Goal: Transaction & Acquisition: Purchase product/service

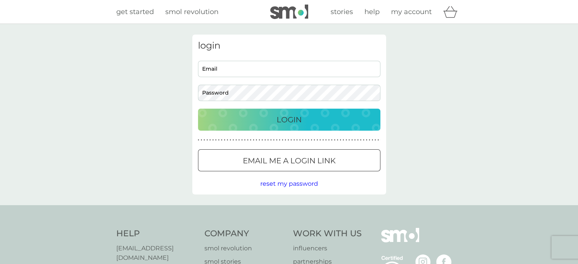
click at [221, 73] on input "Email" at bounding box center [289, 69] width 182 height 16
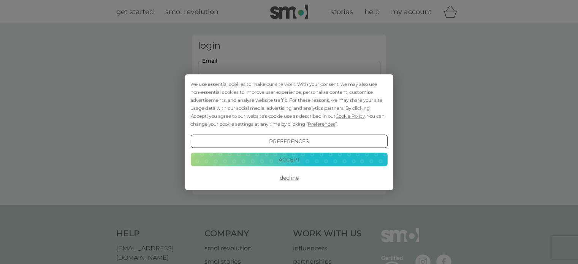
type input "[PERSON_NAME][EMAIL_ADDRESS][DOMAIN_NAME]"
click at [283, 158] on button "Accept" at bounding box center [288, 160] width 197 height 14
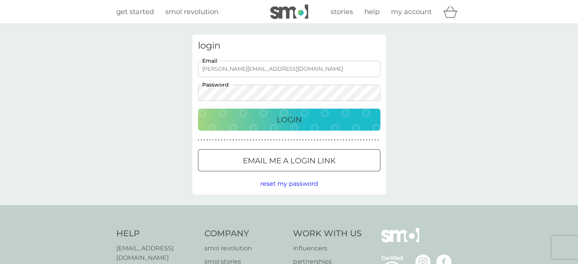
click at [198, 109] on button "Login" at bounding box center [289, 120] width 182 height 22
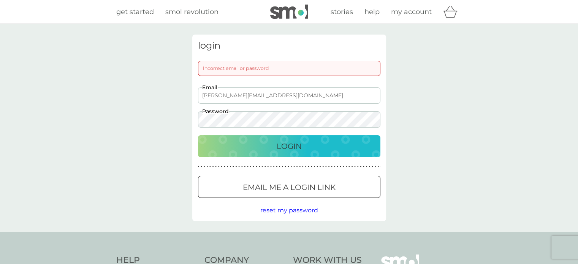
click at [198, 135] on button "Login" at bounding box center [289, 146] width 182 height 22
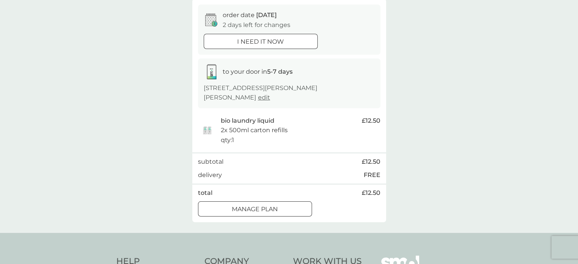
scroll to position [48, 0]
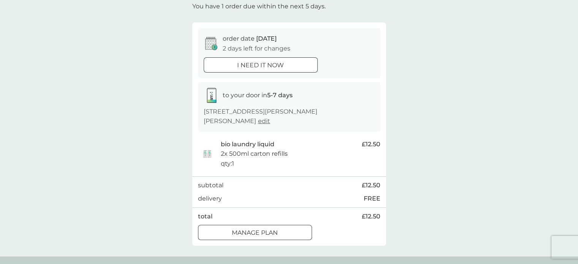
click at [257, 229] on div at bounding box center [254, 233] width 27 height 8
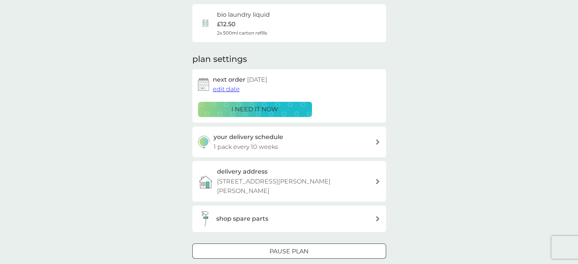
scroll to position [61, 0]
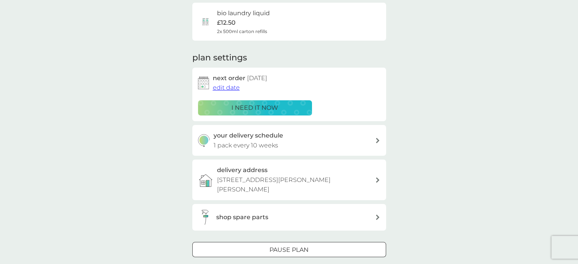
click at [226, 86] on span "edit date" at bounding box center [226, 87] width 27 height 7
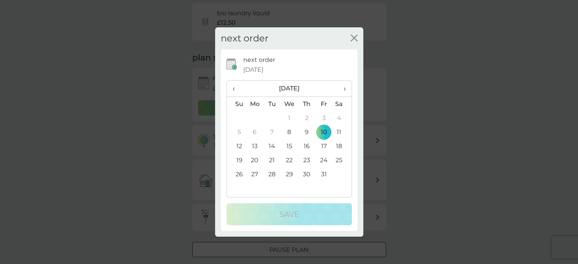
click at [341, 88] on span "›" at bounding box center [342, 88] width 8 height 16
click at [345, 86] on span "›" at bounding box center [342, 88] width 8 height 16
click at [253, 117] on td "1" at bounding box center [254, 118] width 17 height 14
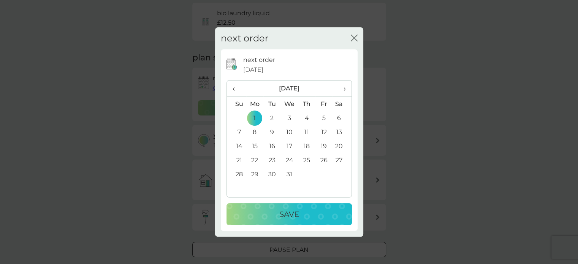
click at [296, 211] on p "Save" at bounding box center [289, 214] width 20 height 12
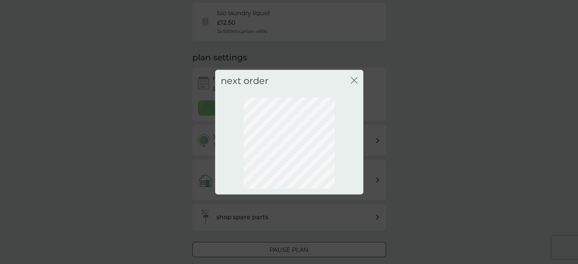
scroll to position [54, 0]
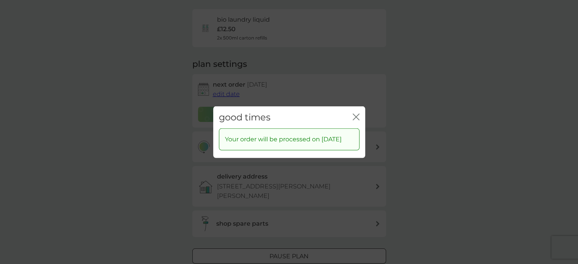
click at [354, 113] on icon "close" at bounding box center [355, 116] width 7 height 7
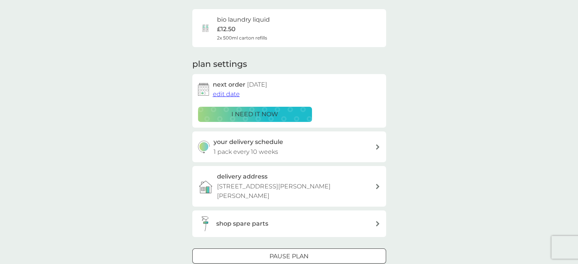
scroll to position [0, 0]
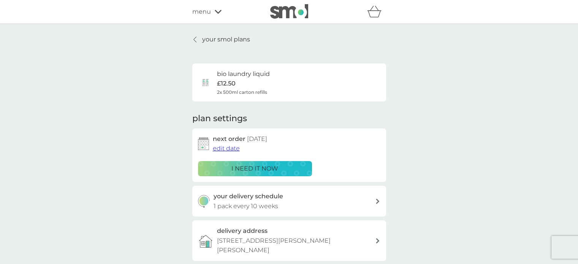
click at [211, 12] on div "menu" at bounding box center [224, 12] width 65 height 10
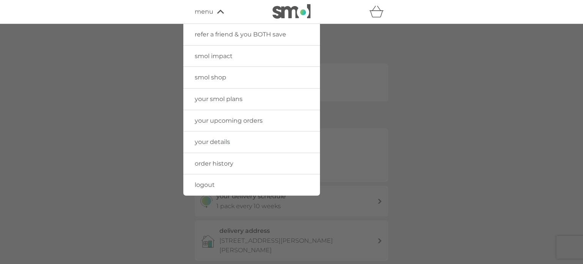
click at [229, 102] on span "your smol plans" at bounding box center [219, 98] width 48 height 7
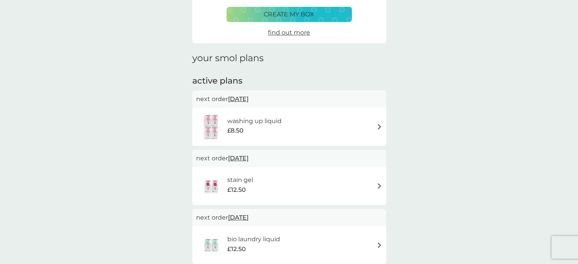
scroll to position [58, 0]
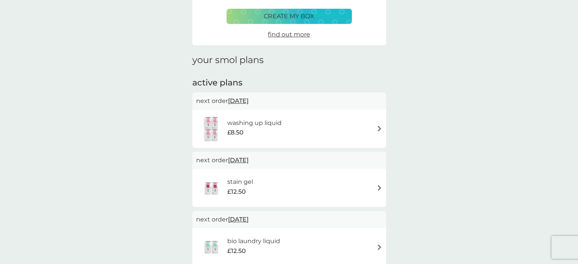
click at [287, 126] on div "washing up liquid £8.50" at bounding box center [258, 128] width 62 height 21
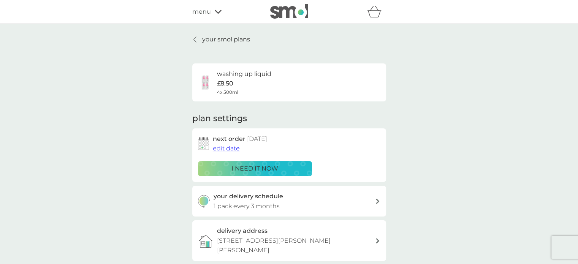
click at [231, 146] on span "edit date" at bounding box center [226, 148] width 27 height 7
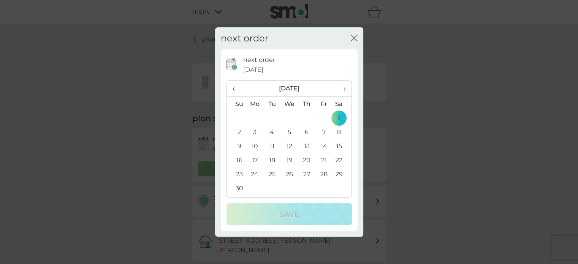
click at [344, 92] on span "›" at bounding box center [342, 88] width 8 height 16
click at [261, 115] on td "1" at bounding box center [254, 118] width 17 height 14
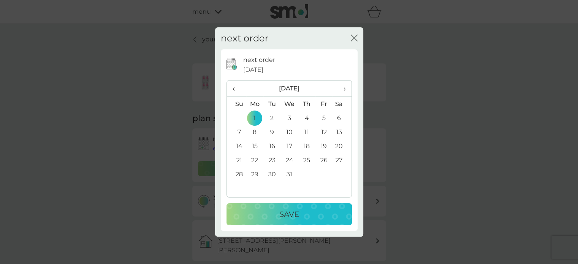
click at [305, 210] on div "Save" at bounding box center [289, 214] width 110 height 12
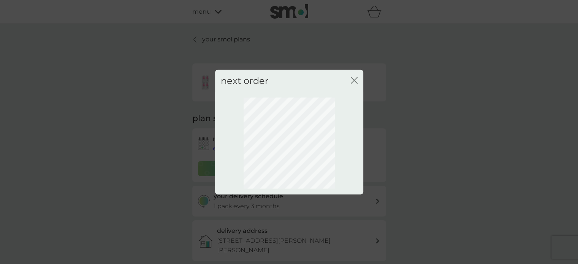
click at [353, 79] on icon "close" at bounding box center [353, 80] width 7 height 7
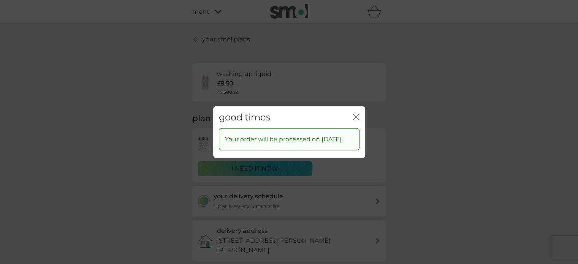
click at [356, 114] on icon "close" at bounding box center [357, 117] width 3 height 6
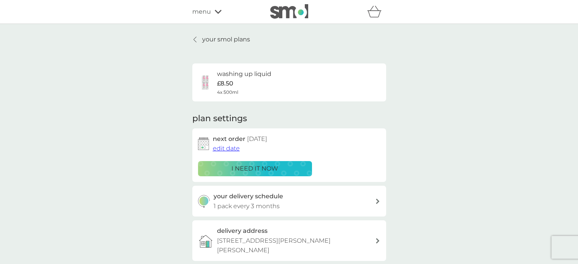
click at [200, 13] on span "menu" at bounding box center [201, 12] width 19 height 10
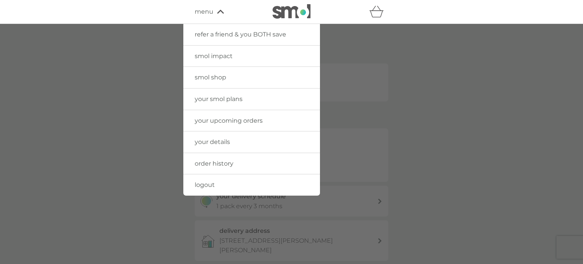
drag, startPoint x: 211, startPoint y: 73, endPoint x: 288, endPoint y: 85, distance: 78.1
click at [211, 73] on link "smol shop" at bounding box center [251, 77] width 137 height 21
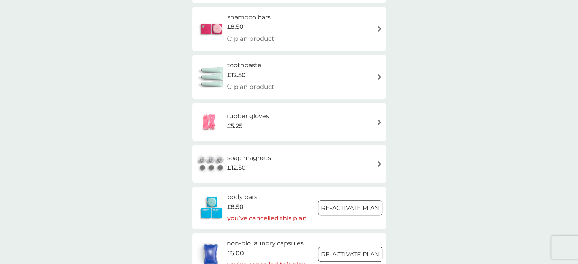
scroll to position [693, 0]
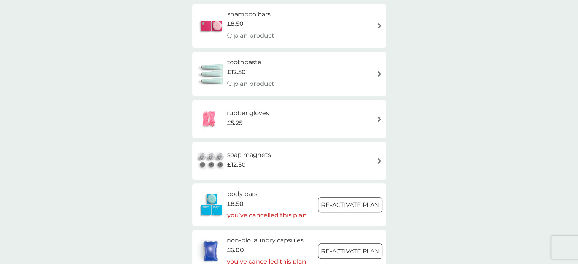
click at [308, 74] on div "toothpaste £12.50 plan product" at bounding box center [289, 73] width 186 height 33
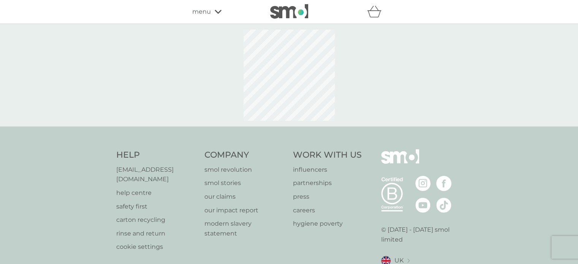
select select "91"
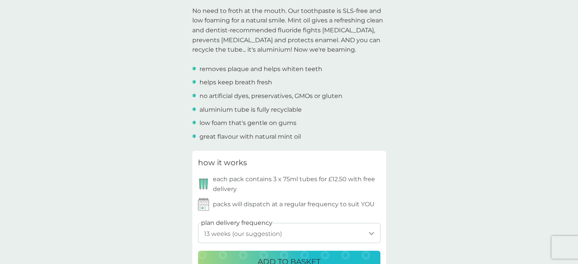
scroll to position [244, 0]
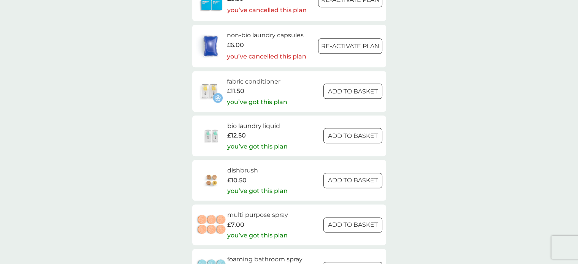
scroll to position [897, 0]
click at [213, 133] on img at bounding box center [211, 136] width 31 height 27
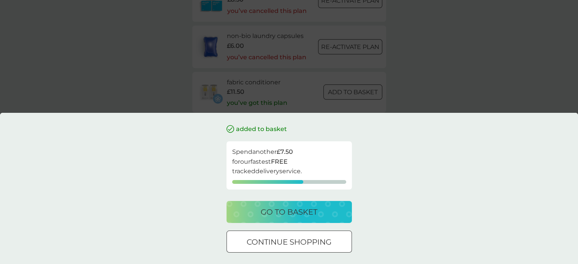
click at [290, 211] on p "go to basket" at bounding box center [288, 212] width 57 height 12
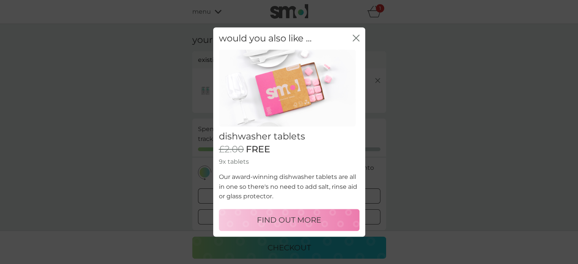
click at [352, 36] on icon "close" at bounding box center [355, 38] width 7 height 7
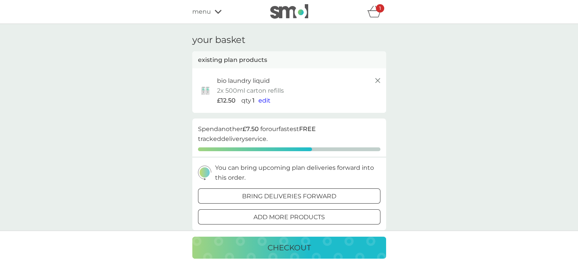
click at [376, 81] on line at bounding box center [377, 80] width 5 height 5
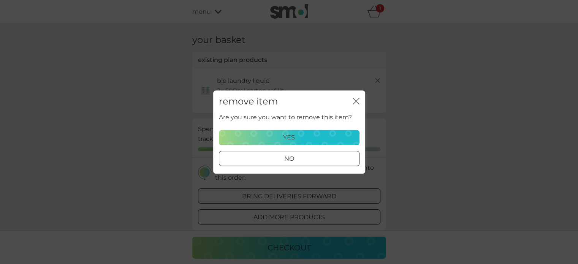
click at [288, 138] on p "yes" at bounding box center [289, 138] width 12 height 10
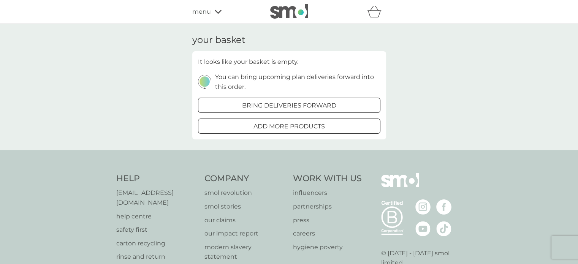
click at [207, 12] on span "menu" at bounding box center [201, 12] width 19 height 10
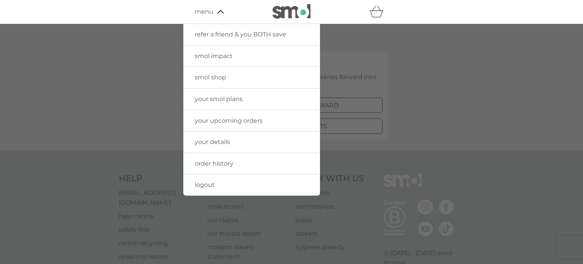
click at [212, 101] on span "your smol plans" at bounding box center [219, 98] width 48 height 7
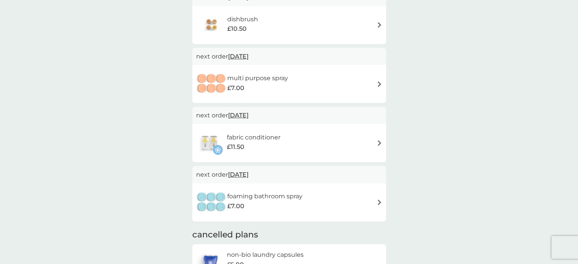
scroll to position [341, 0]
click at [287, 136] on div "fabric conditioner £11.50" at bounding box center [257, 141] width 61 height 21
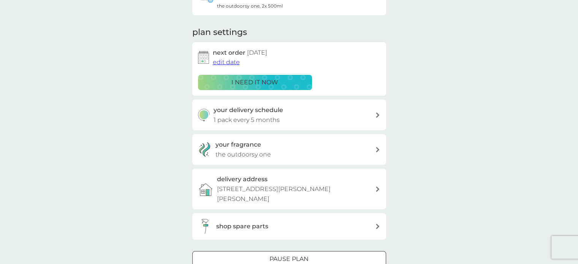
scroll to position [87, 0]
click at [270, 149] on p "the outdoorsy one" at bounding box center [242, 154] width 55 height 10
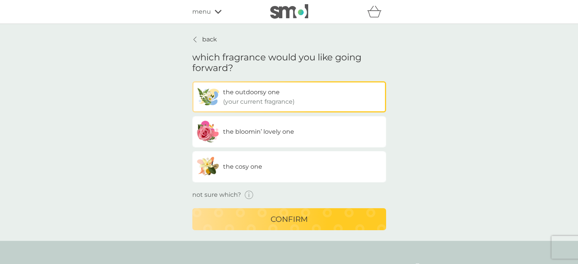
click at [250, 129] on span "the bloomin’ lovely one" at bounding box center [258, 131] width 71 height 7
click at [192, 81] on input "the bloomin’ lovely one" at bounding box center [192, 81] width 0 height 0
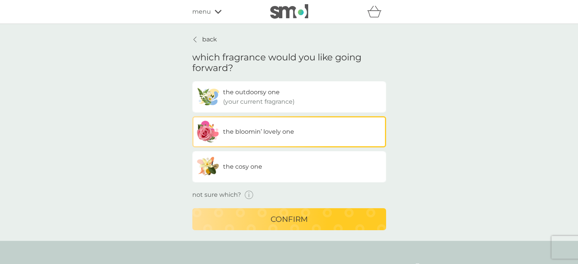
click at [256, 168] on span "the cosy one" at bounding box center [242, 166] width 39 height 7
click at [192, 81] on input "the cosy one" at bounding box center [192, 81] width 0 height 0
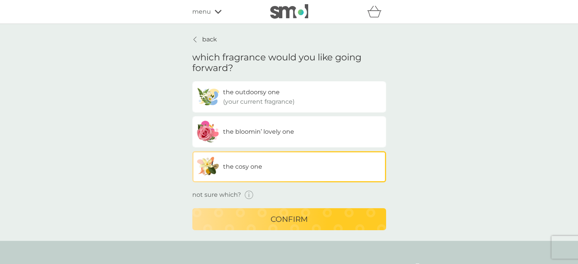
click at [268, 213] on div "confirm" at bounding box center [289, 219] width 178 height 12
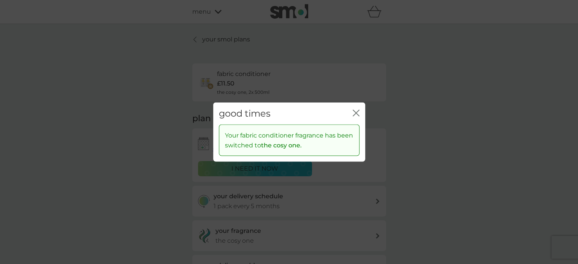
click at [352, 113] on icon "close" at bounding box center [355, 112] width 7 height 7
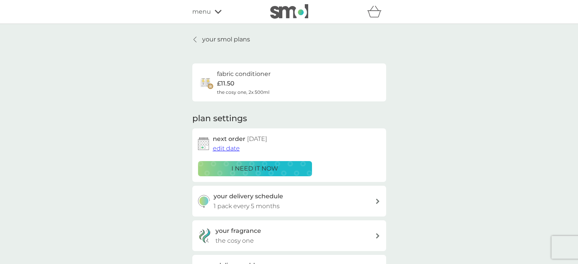
click at [217, 147] on span "edit date" at bounding box center [226, 148] width 27 height 7
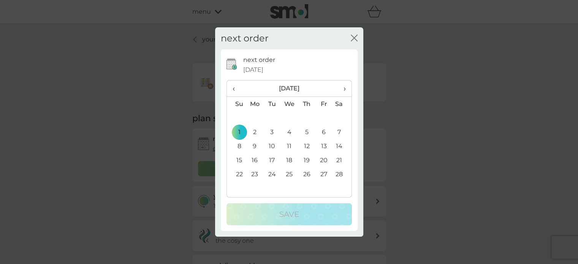
click at [235, 87] on span "‹" at bounding box center [236, 88] width 8 height 16
click at [253, 114] on td "1" at bounding box center [254, 118] width 17 height 14
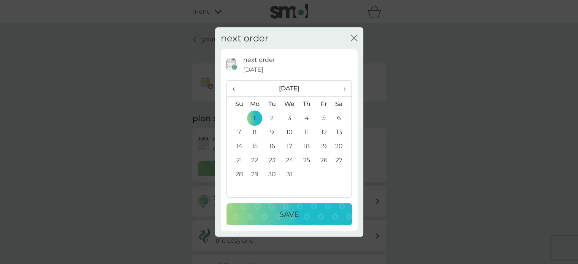
click at [287, 215] on p "Save" at bounding box center [289, 214] width 20 height 12
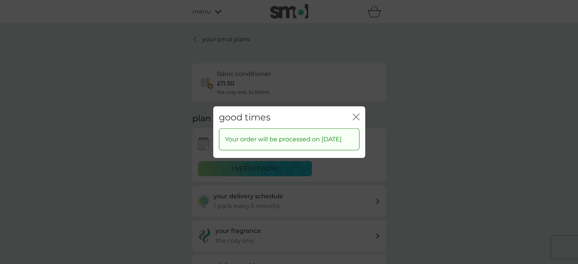
click at [352, 113] on icon "close" at bounding box center [355, 116] width 7 height 7
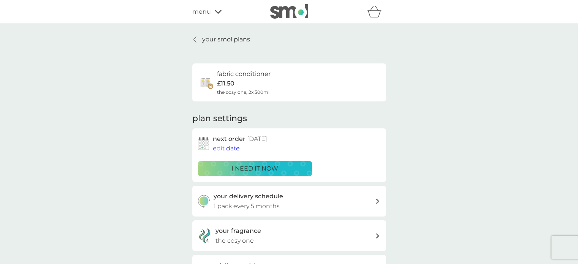
click at [196, 42] on link "your smol plans" at bounding box center [221, 40] width 58 height 10
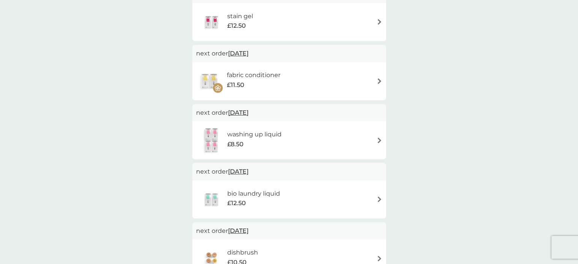
scroll to position [172, 0]
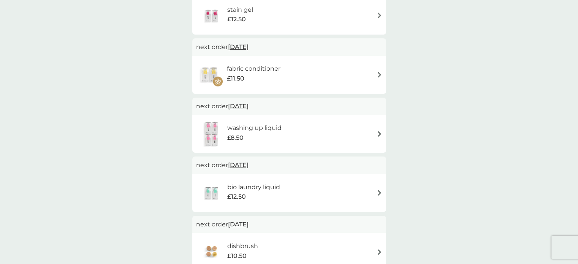
click at [278, 139] on div "£8.50" at bounding box center [254, 138] width 54 height 10
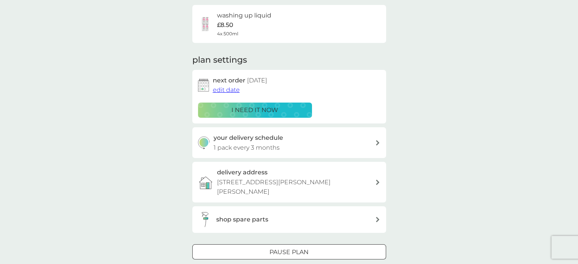
scroll to position [58, 0]
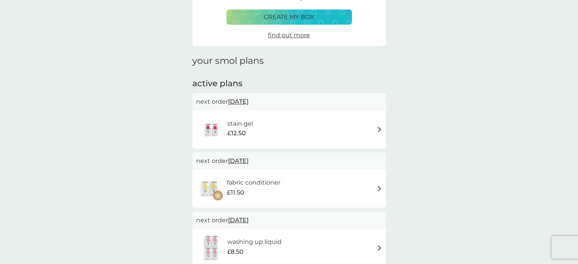
scroll to position [172, 0]
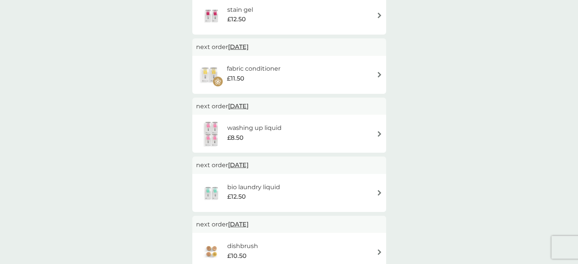
click at [263, 133] on h6 "washing up liquid" at bounding box center [254, 128] width 54 height 10
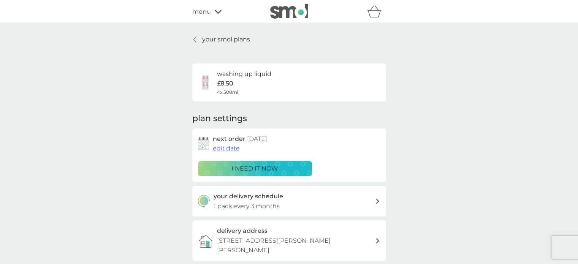
scroll to position [103, 0]
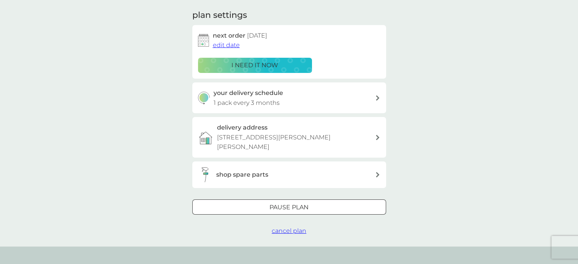
click at [252, 170] on h3 "shop spare parts" at bounding box center [242, 175] width 52 height 10
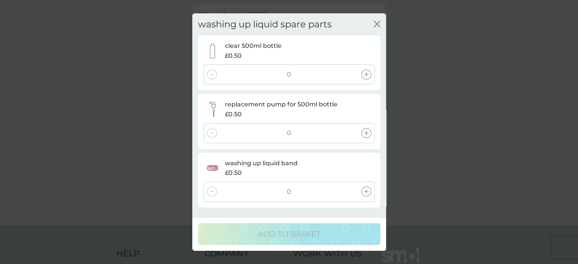
scroll to position [122, 0]
click at [378, 22] on icon "close" at bounding box center [376, 24] width 7 height 7
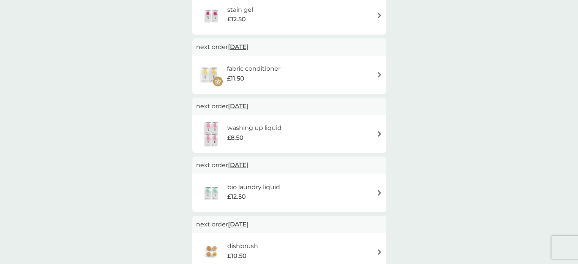
scroll to position [251, 0]
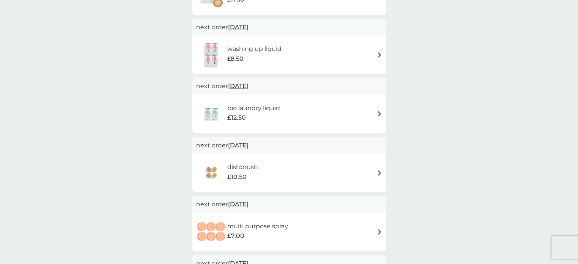
click at [272, 170] on div "dishbrush £10.50" at bounding box center [289, 172] width 186 height 27
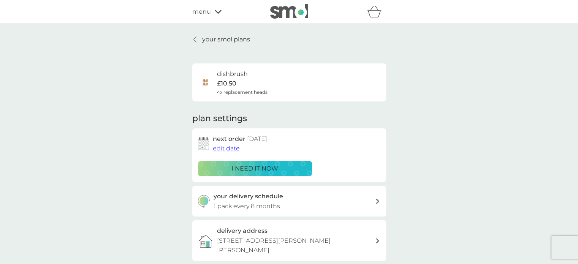
scroll to position [146, 0]
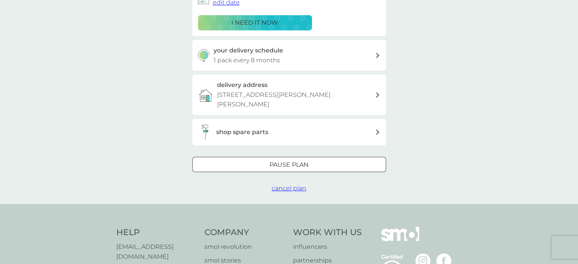
click at [269, 127] on div "shop spare parts" at bounding box center [295, 132] width 159 height 10
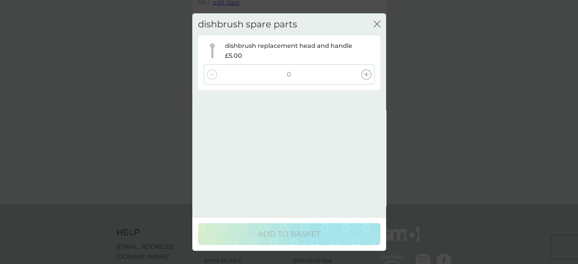
click at [368, 72] on div at bounding box center [366, 74] width 10 height 10
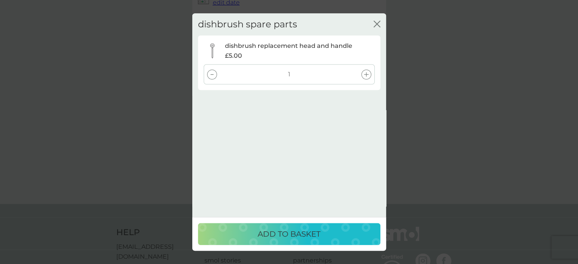
click at [286, 235] on p "ADD TO BASKET" at bounding box center [288, 234] width 63 height 12
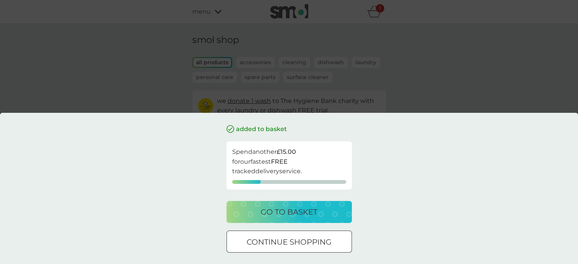
click at [156, 81] on div "added to basket Spend another £15.00 for our fastest FREE tracked delivery serv…" at bounding box center [289, 132] width 578 height 264
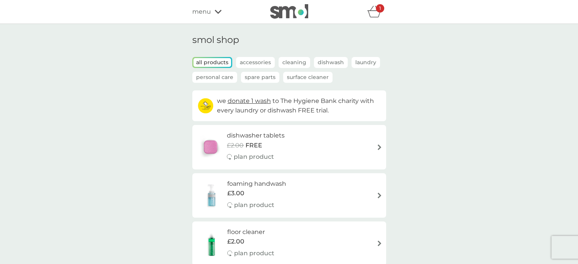
click at [206, 9] on span "menu" at bounding box center [201, 12] width 19 height 10
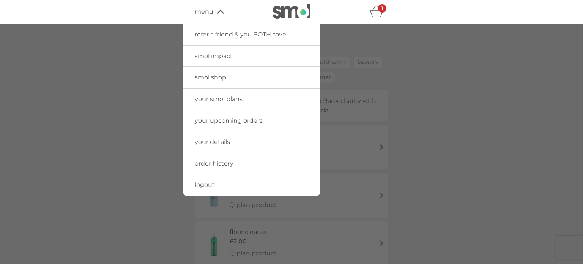
click at [204, 98] on span "your smol plans" at bounding box center [219, 98] width 48 height 7
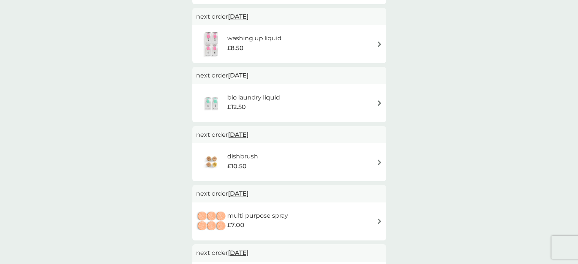
scroll to position [264, 0]
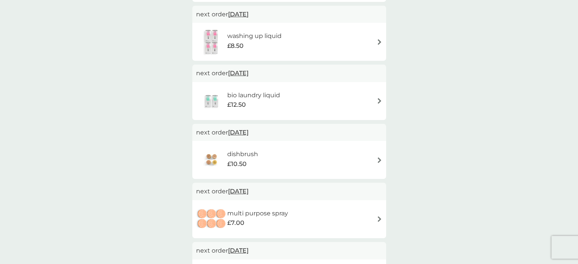
click at [273, 99] on h6 "bio laundry liquid" at bounding box center [253, 95] width 53 height 10
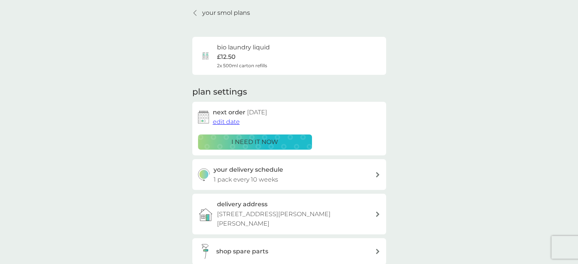
scroll to position [25, 0]
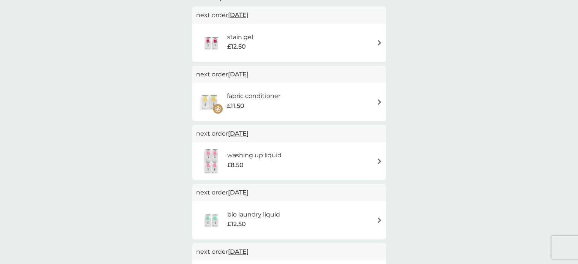
scroll to position [178, 0]
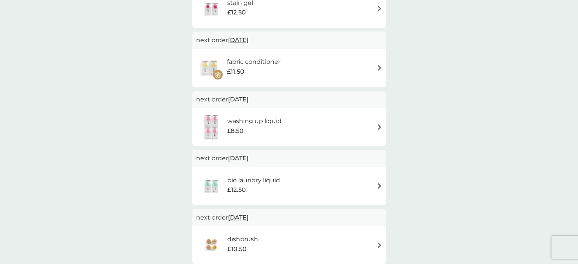
click at [255, 66] on h6 "fabric conditioner" at bounding box center [254, 62] width 54 height 10
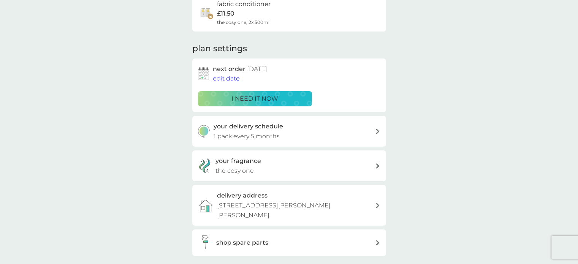
scroll to position [69, 0]
click at [251, 92] on button "i need it now" at bounding box center [255, 99] width 114 height 15
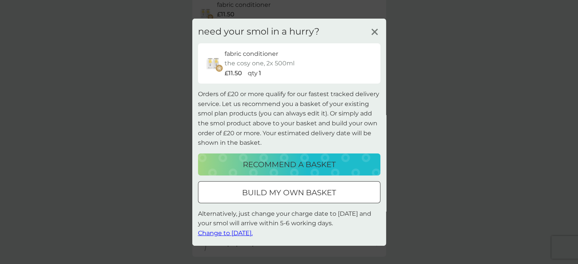
click at [297, 196] on p "build my own basket" at bounding box center [289, 192] width 94 height 12
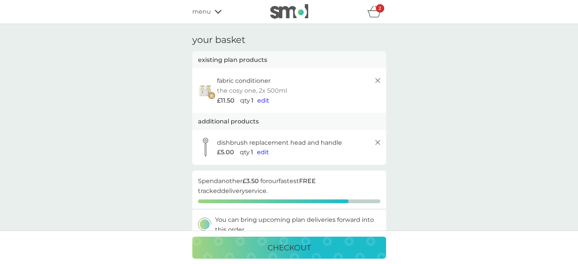
click at [201, 15] on span "menu" at bounding box center [201, 12] width 19 height 10
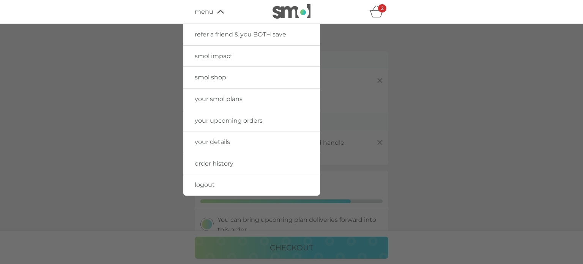
click at [209, 74] on span "smol shop" at bounding box center [211, 77] width 32 height 7
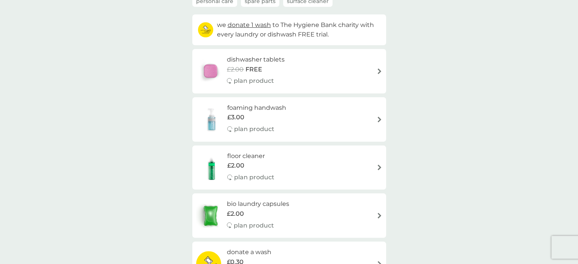
scroll to position [79, 0]
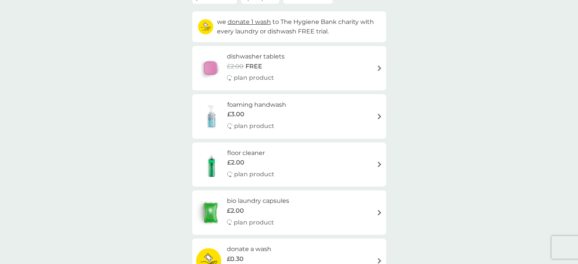
click at [273, 115] on div "£3.00" at bounding box center [256, 114] width 59 height 10
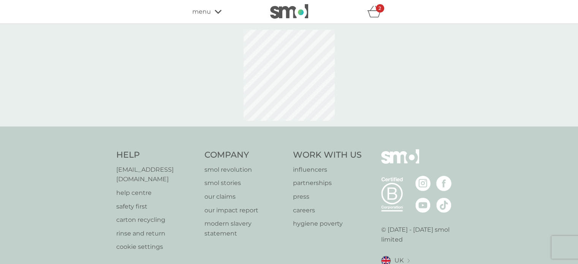
select select "119"
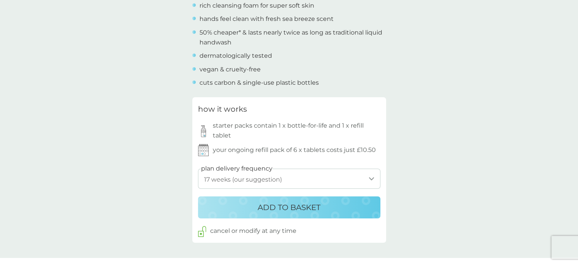
scroll to position [334, 0]
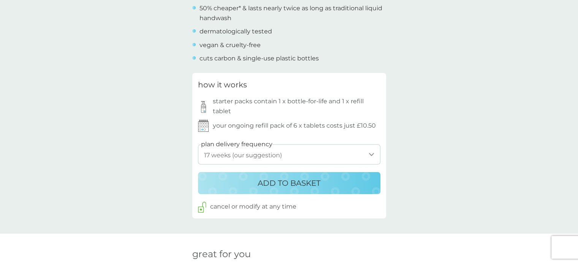
click at [265, 189] on button "ADD TO BASKET" at bounding box center [289, 183] width 182 height 22
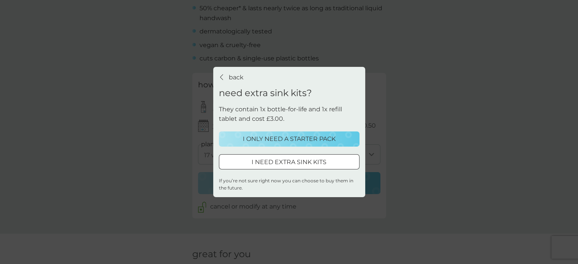
click at [275, 159] on div at bounding box center [288, 162] width 27 height 8
select select "119"
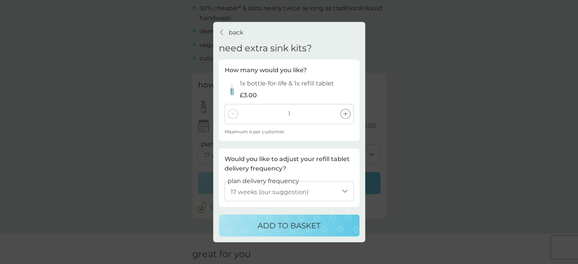
click at [347, 112] on div at bounding box center [345, 114] width 10 height 10
click at [299, 227] on p "ADD TO BASKET" at bounding box center [288, 225] width 63 height 12
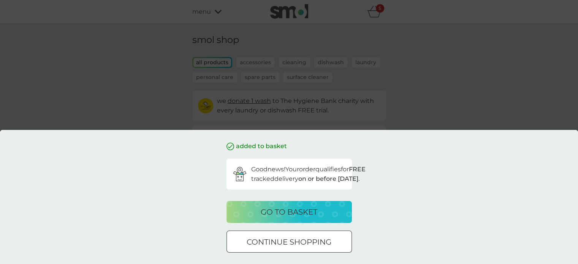
click at [281, 213] on p "go to basket" at bounding box center [288, 212] width 57 height 12
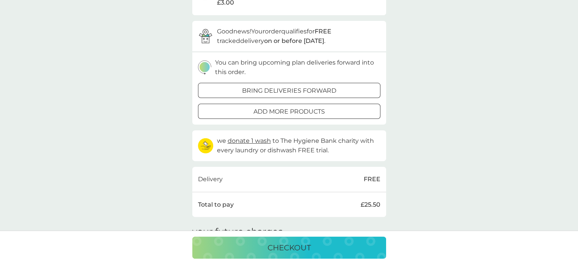
scroll to position [245, 0]
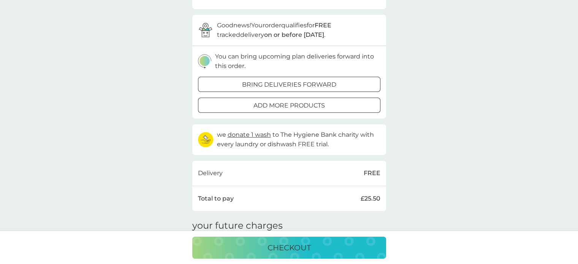
click at [297, 246] on p "checkout" at bounding box center [288, 247] width 43 height 12
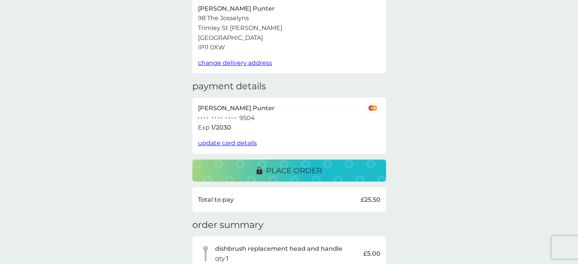
scroll to position [53, 0]
click at [281, 172] on p "place order" at bounding box center [294, 170] width 56 height 12
